Goal: Task Accomplishment & Management: Understand process/instructions

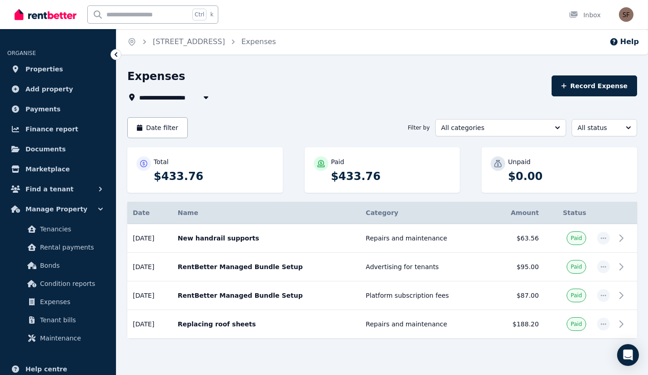
click at [45, 70] on span "Properties" at bounding box center [44, 69] width 38 height 11
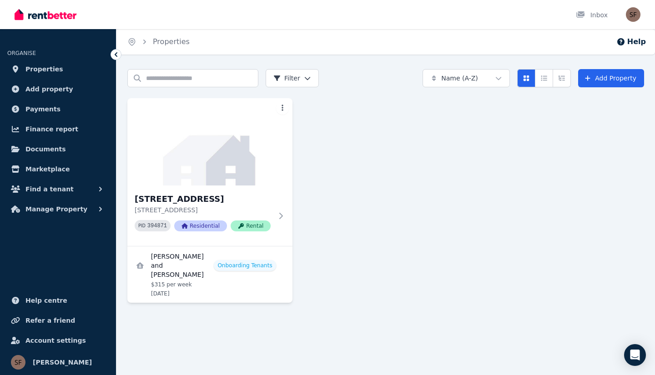
click at [234, 172] on img at bounding box center [209, 141] width 165 height 87
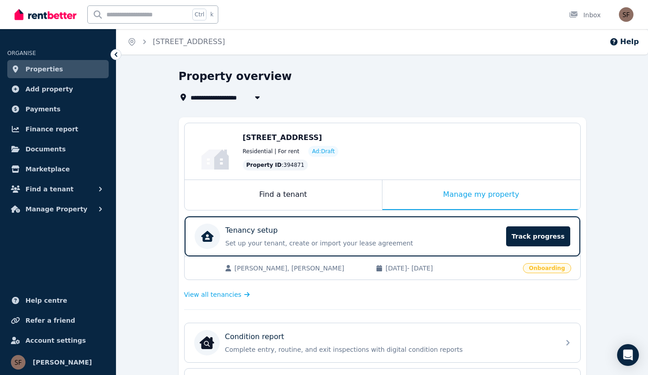
scroll to position [106, 0]
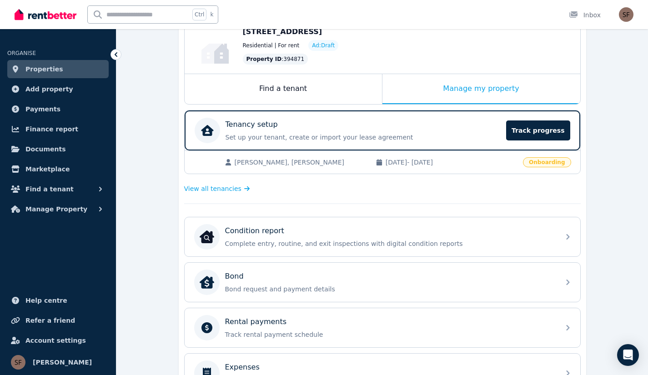
click at [367, 131] on div "Tenancy setup Set up your tenant, create or import your lease agreement Track p…" at bounding box center [364, 130] width 276 height 23
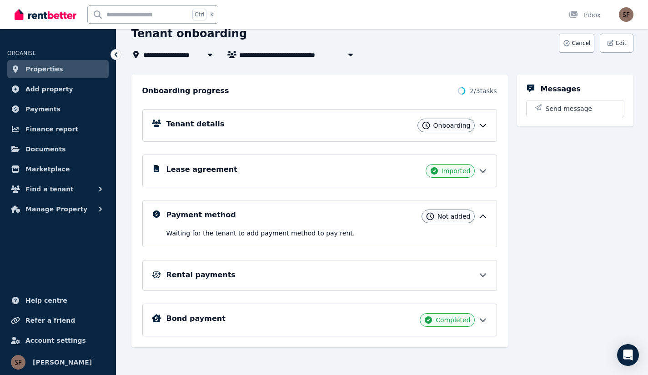
scroll to position [61, 0]
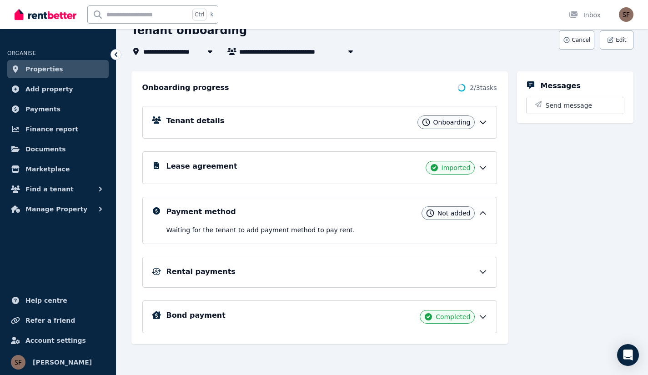
click at [401, 130] on div "Tenant details Onboarding" at bounding box center [319, 122] width 355 height 33
click at [481, 121] on icon at bounding box center [483, 122] width 9 height 9
